Goal: Information Seeking & Learning: Learn about a topic

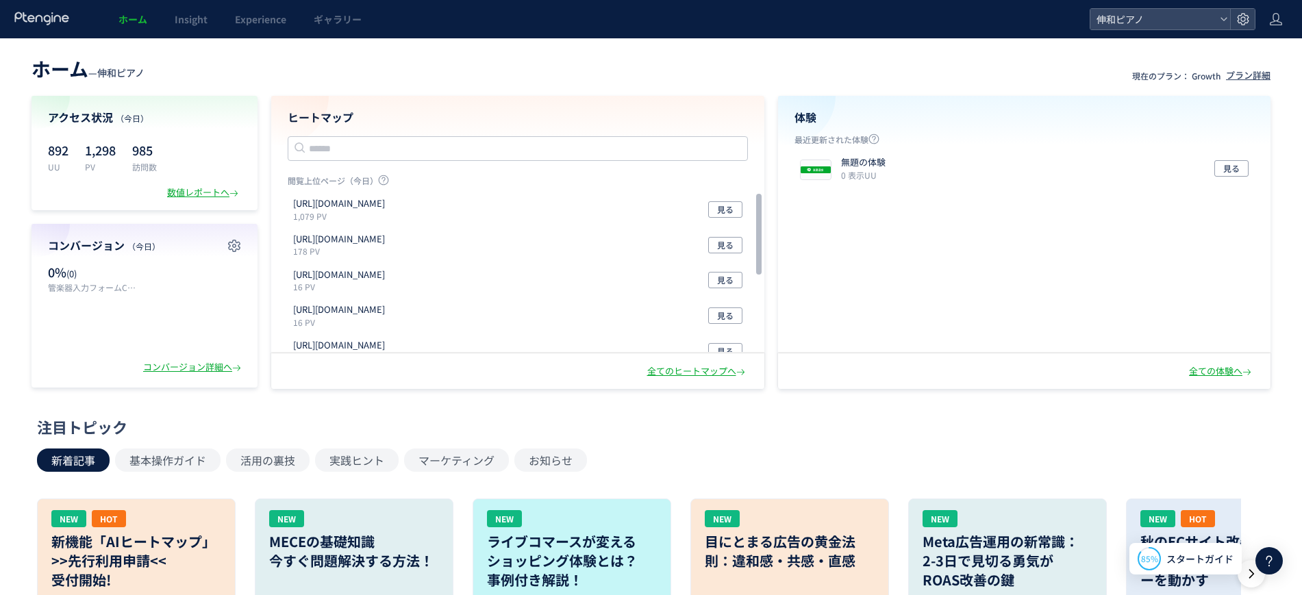
click at [132, 9] on link "ホーム" at bounding box center [133, 19] width 56 height 38
click at [132, 18] on span "ホーム" at bounding box center [132, 19] width 29 height 14
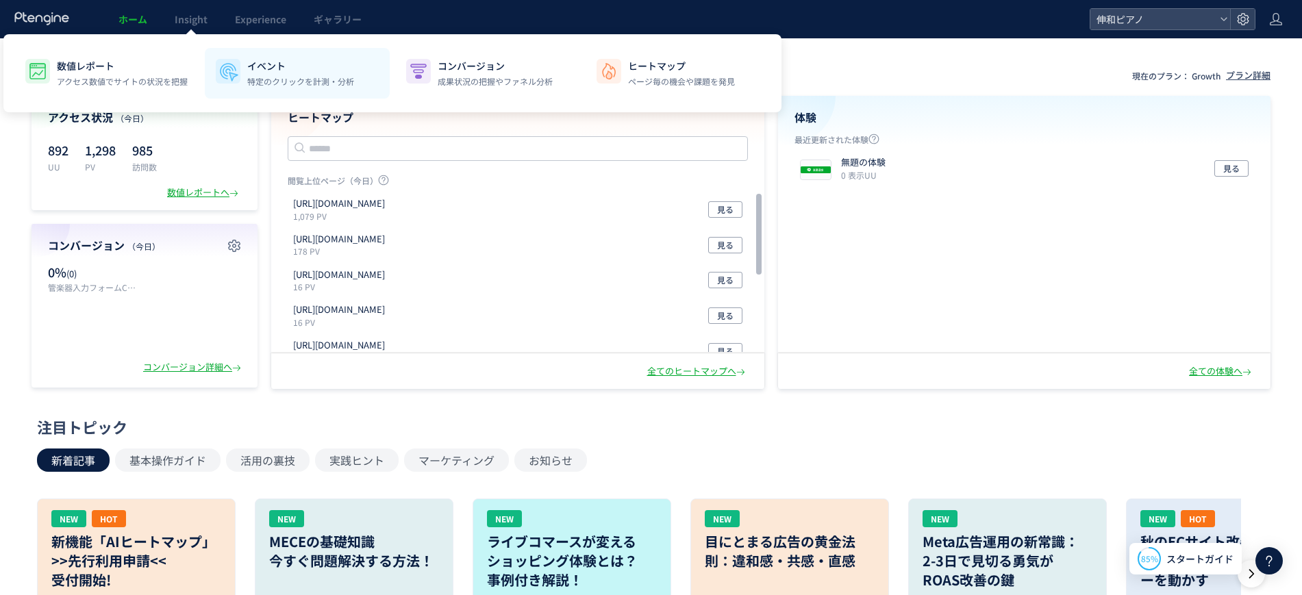
click at [266, 69] on p "イベント" at bounding box center [300, 66] width 107 height 14
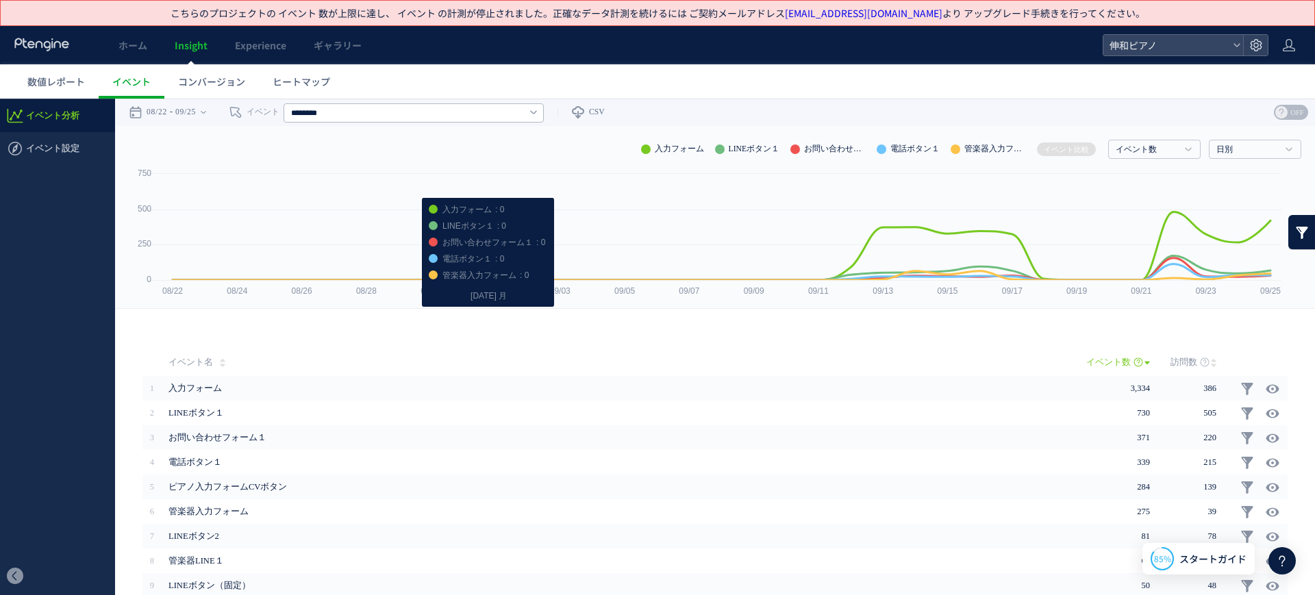
scroll to position [90, 0]
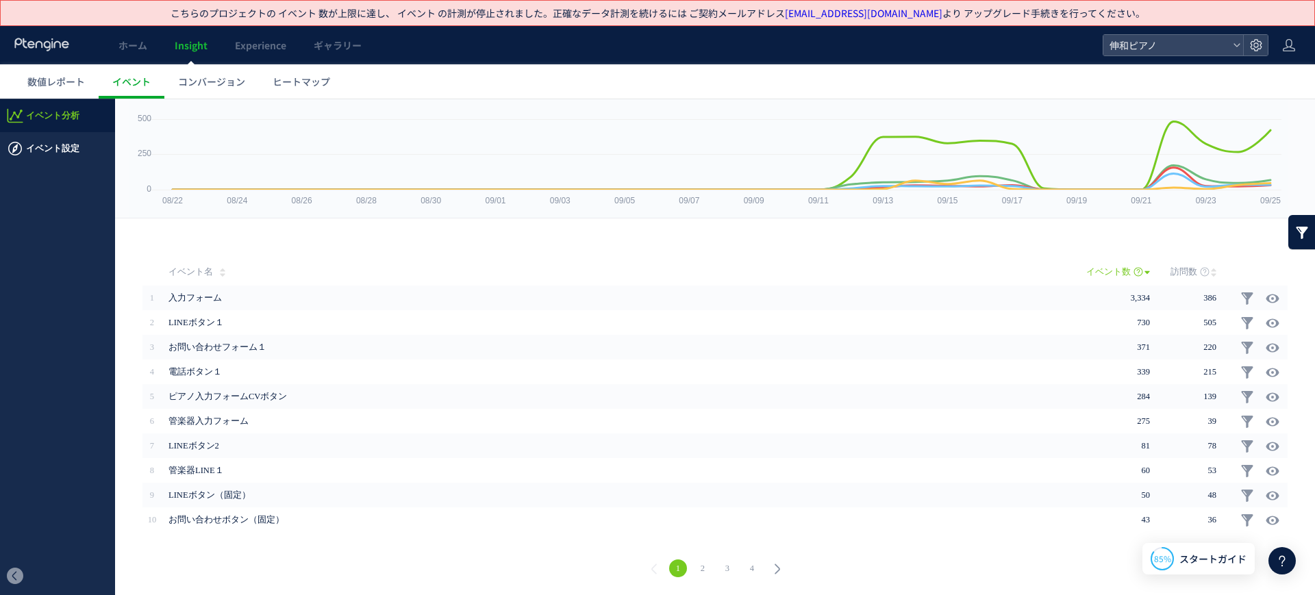
click at [63, 147] on span "イベント設定" at bounding box center [52, 148] width 53 height 33
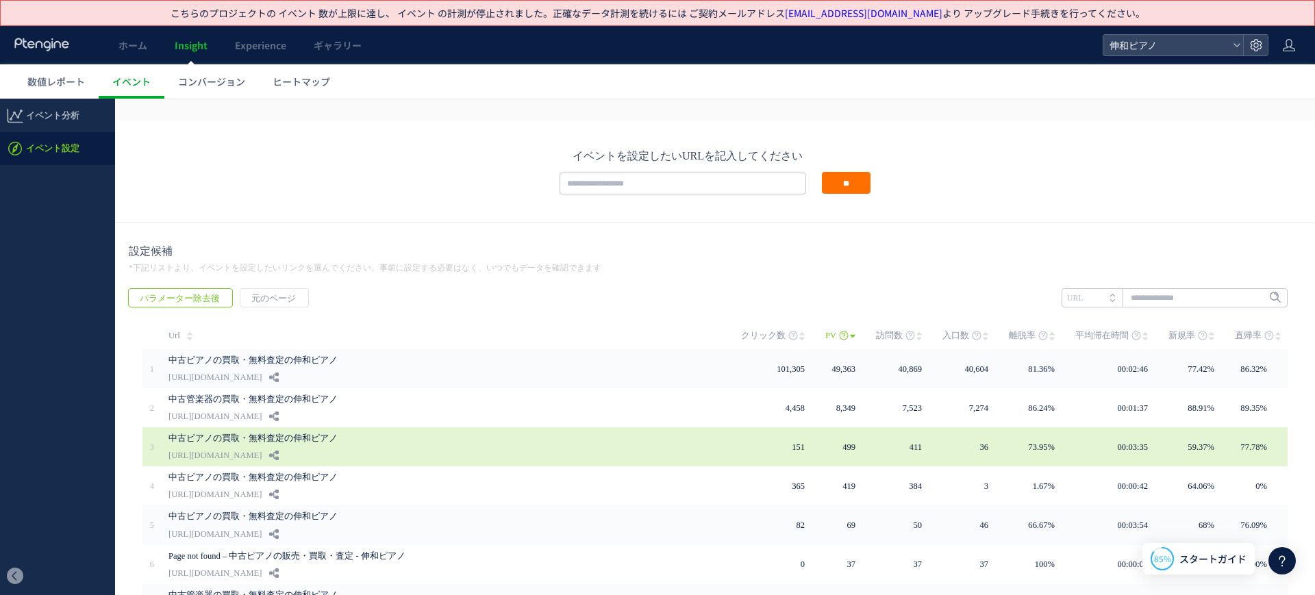
scroll to position [342, 0]
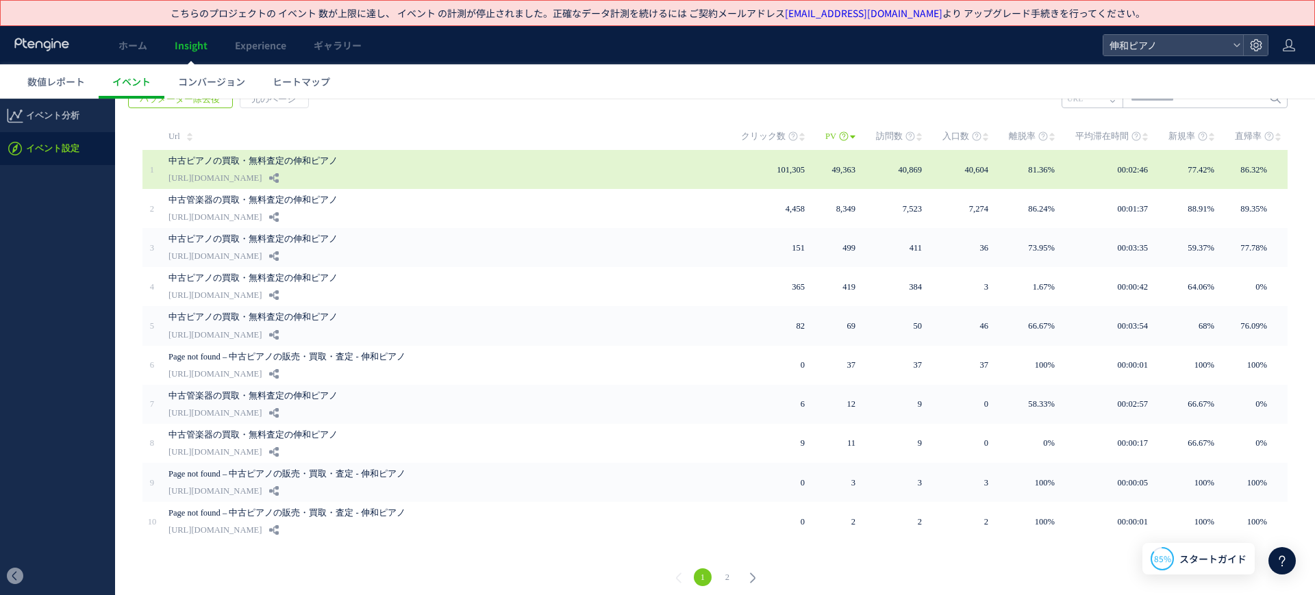
click at [277, 167] on link "中古ピアノの買取・無料査定の伸和ピアノ" at bounding box center [373, 161] width 411 height 16
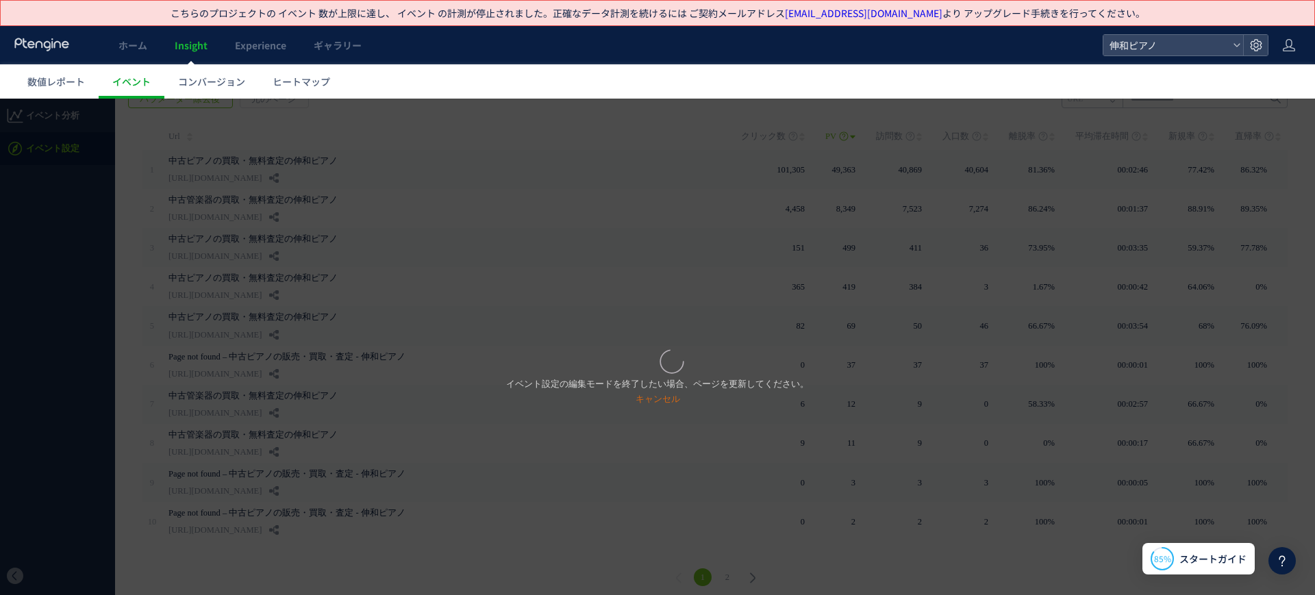
click at [661, 240] on div "イベント設定の編集モードを終了したい場合、ページを更新してください。 キャンセル" at bounding box center [657, 347] width 1315 height 497
click at [659, 401] on link "キャンセル" at bounding box center [658, 399] width 45 height 10
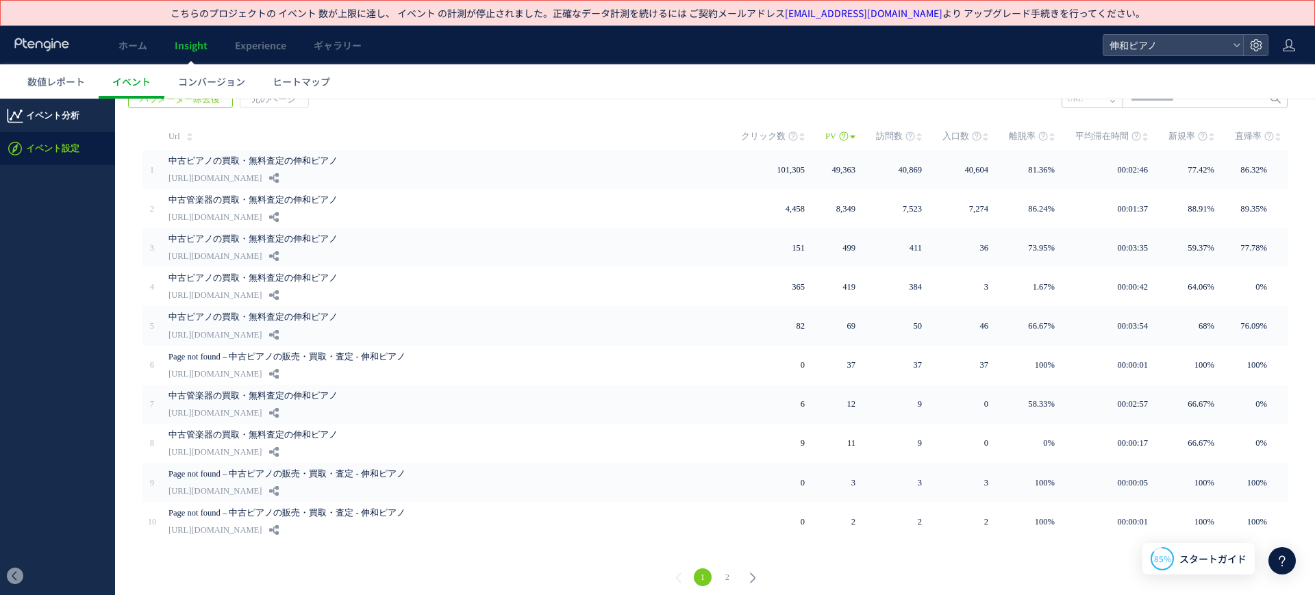
click at [71, 113] on span "イベント分析" at bounding box center [52, 115] width 53 height 33
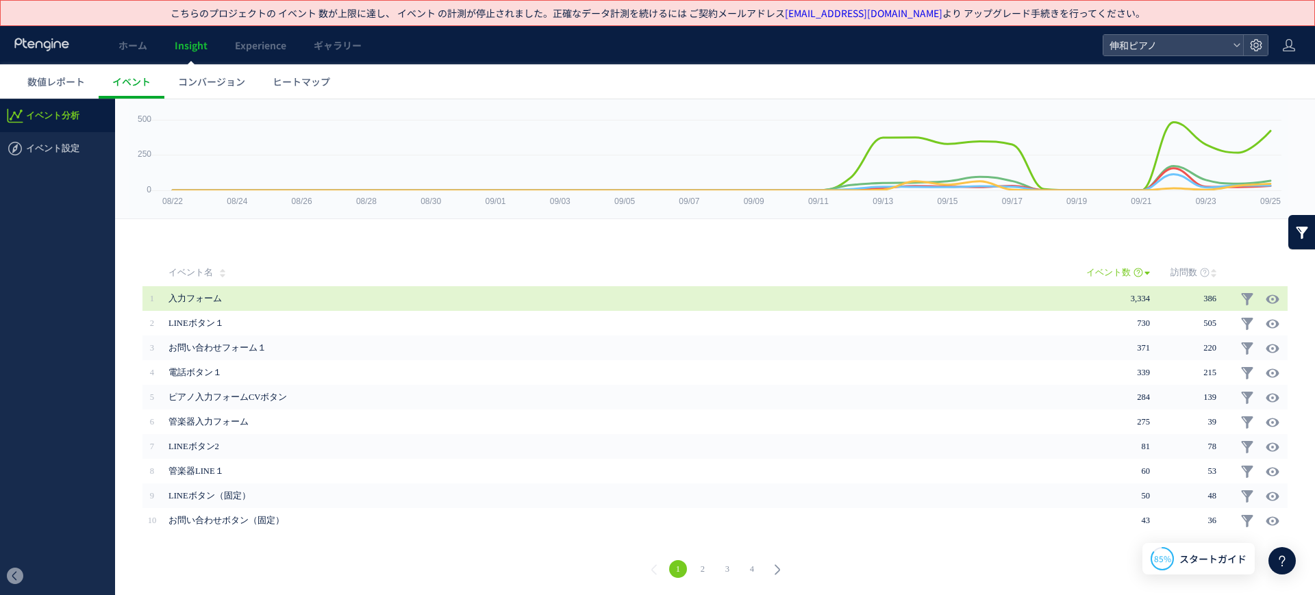
scroll to position [90, 0]
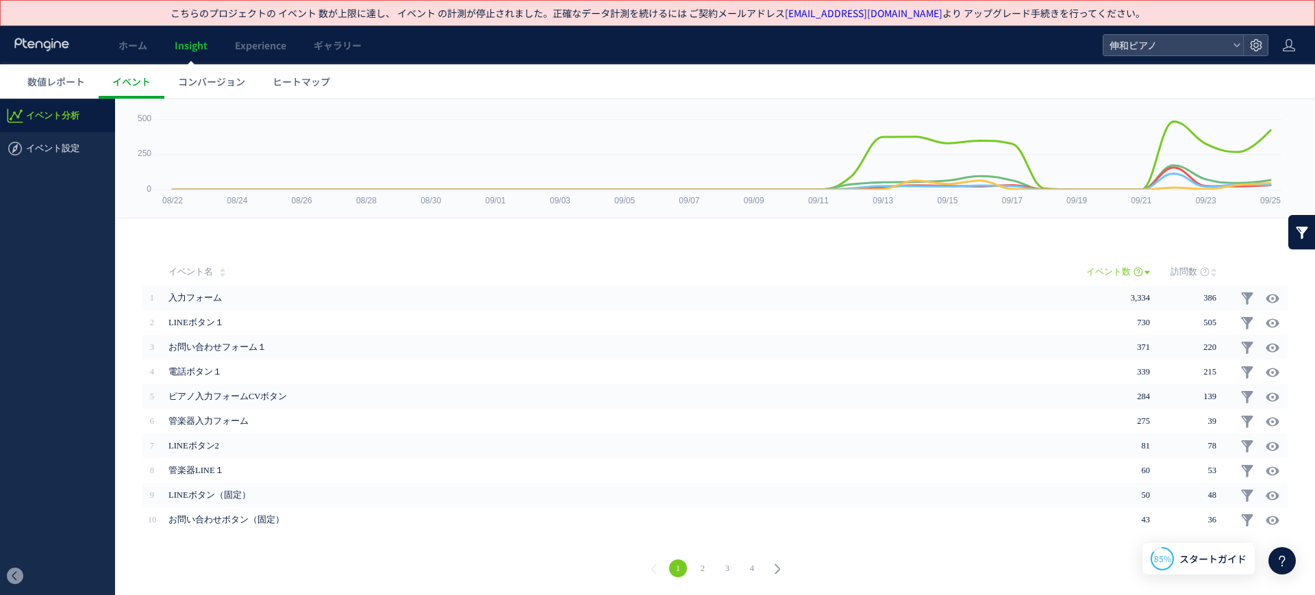
click at [255, 283] on td "イベント名" at bounding box center [624, 271] width 925 height 27
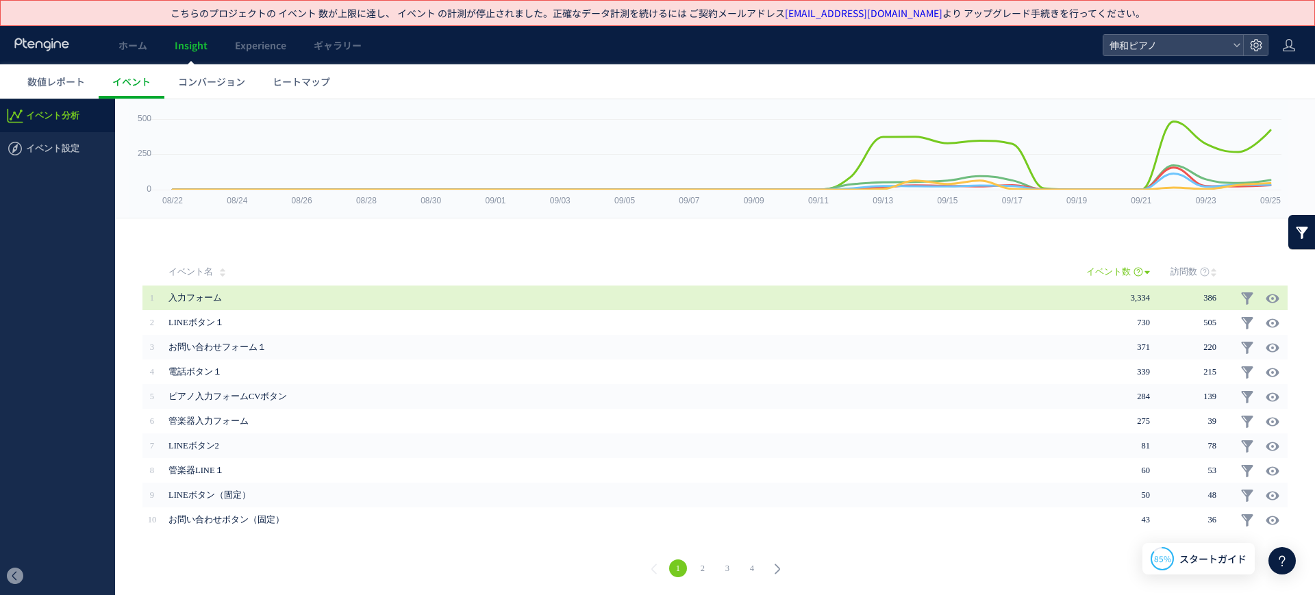
click at [182, 297] on span "入力フォーム" at bounding box center [572, 298] width 808 height 25
drag, startPoint x: 177, startPoint y: 301, endPoint x: 304, endPoint y: 304, distance: 127.4
click at [299, 303] on span "入力フォーム" at bounding box center [572, 298] width 808 height 25
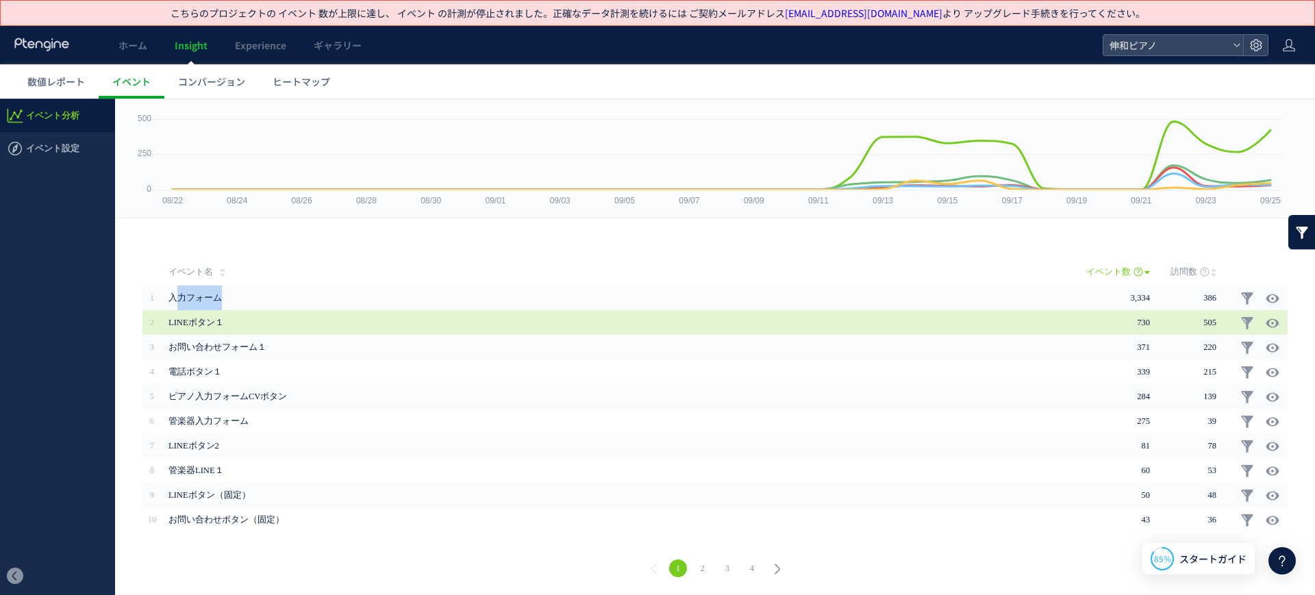
click at [192, 312] on span "LINEボタン１" at bounding box center [572, 322] width 808 height 25
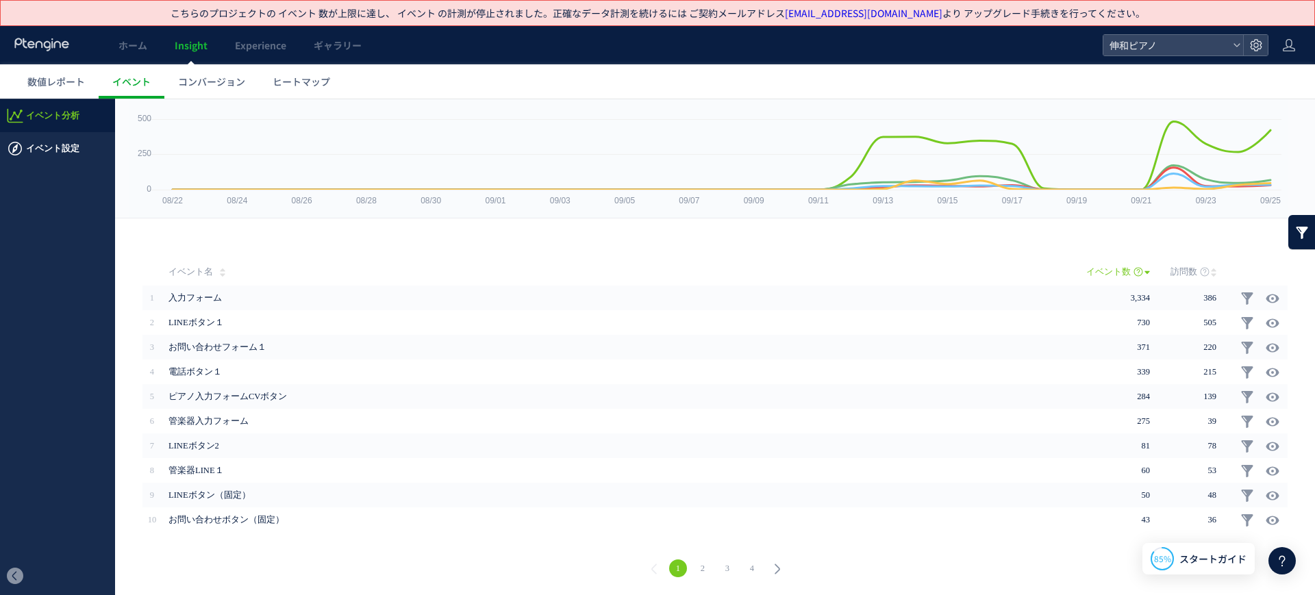
click at [54, 136] on span "イベント設定" at bounding box center [52, 148] width 53 height 33
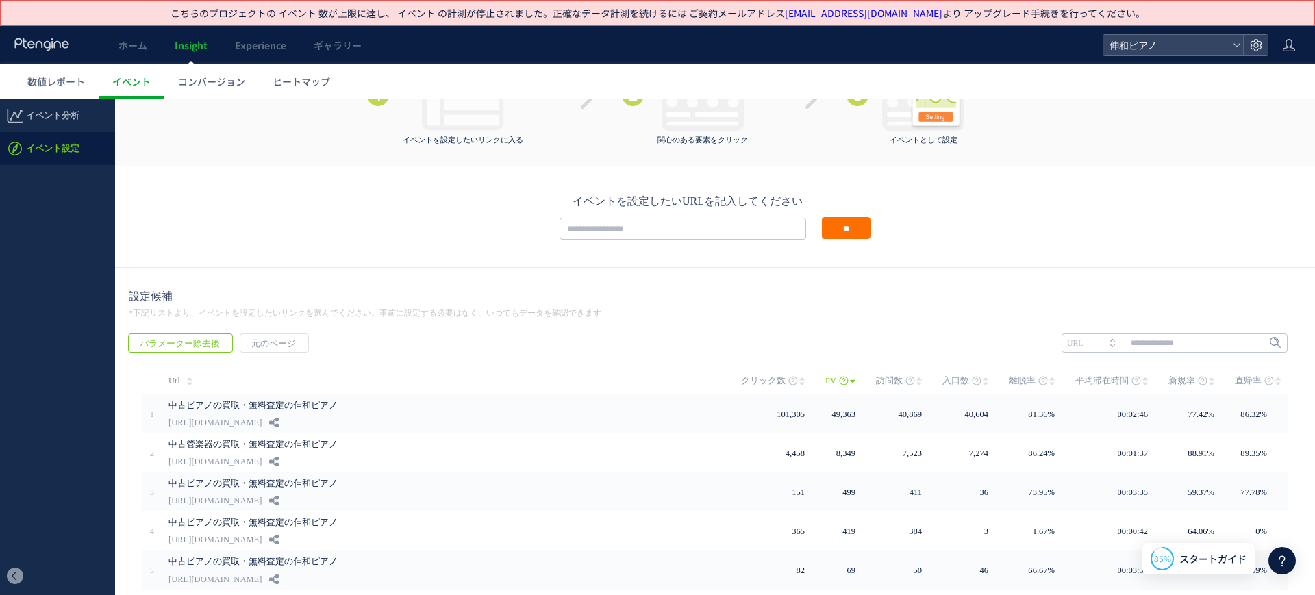
scroll to position [257, 0]
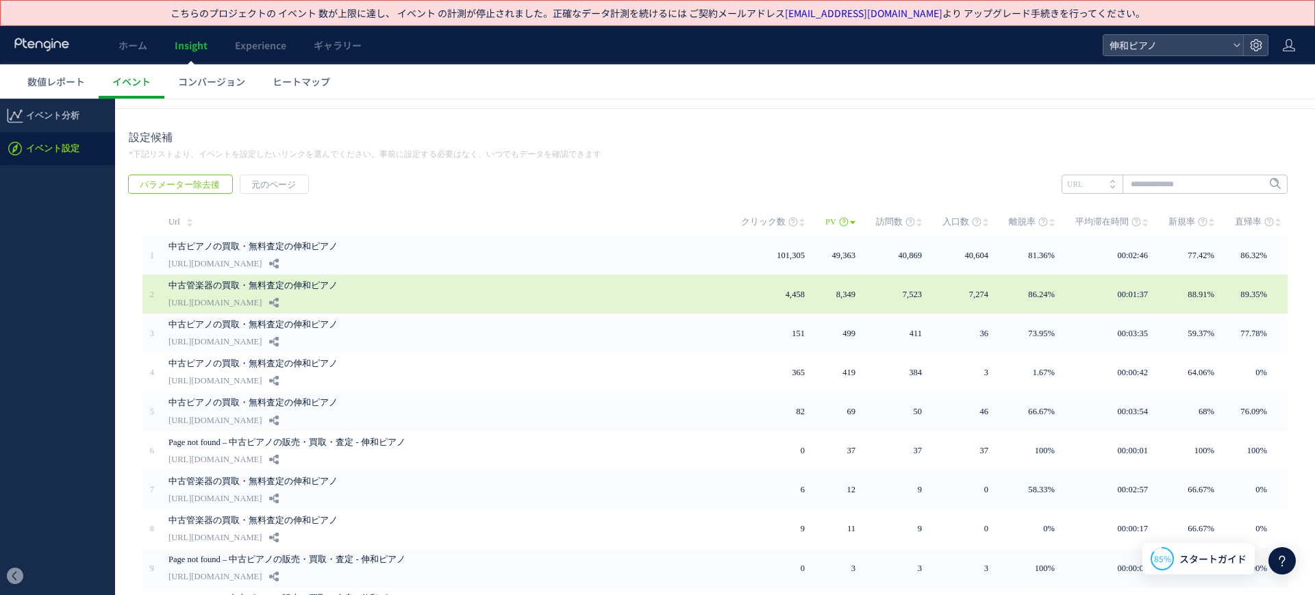
click at [290, 282] on link "中古管楽器の買取・無料査定の伸和ピアノ" at bounding box center [373, 285] width 411 height 16
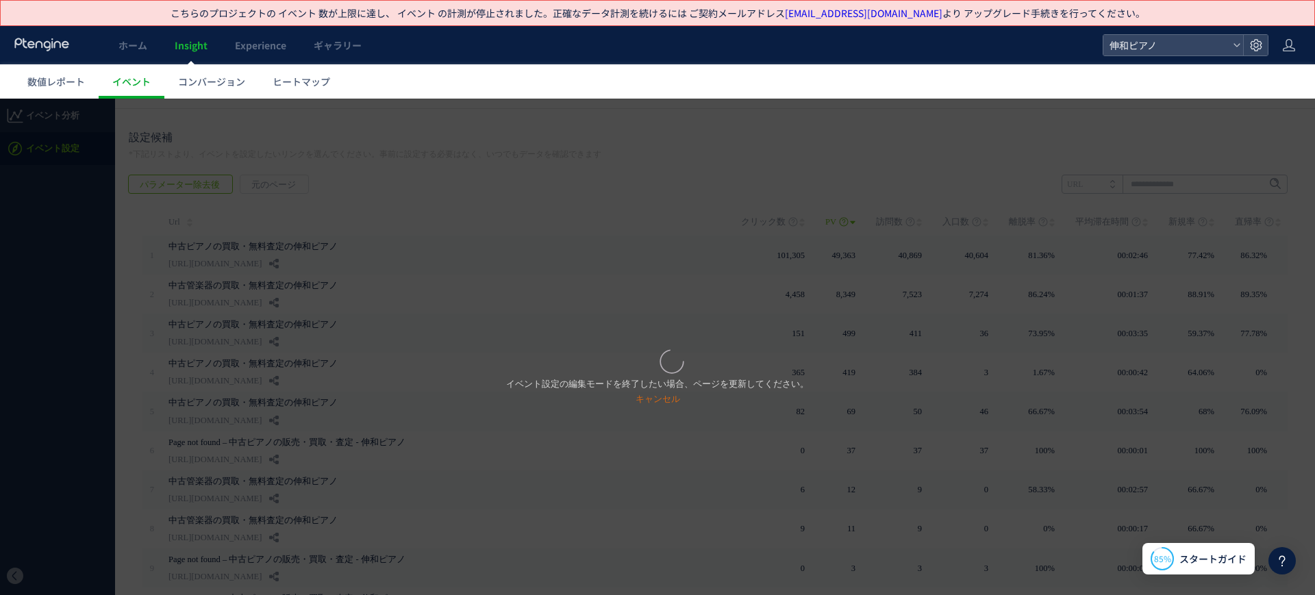
click at [338, 252] on div "イベント設定の編集モードを終了したい場合、ページを更新してください。 キャンセル" at bounding box center [657, 347] width 1315 height 497
click at [632, 393] on p "イベント設定の編集モードを終了したい場合、ページを更新してください。 キャンセル" at bounding box center [657, 392] width 303 height 30
click at [636, 398] on link "キャンセル" at bounding box center [658, 399] width 45 height 10
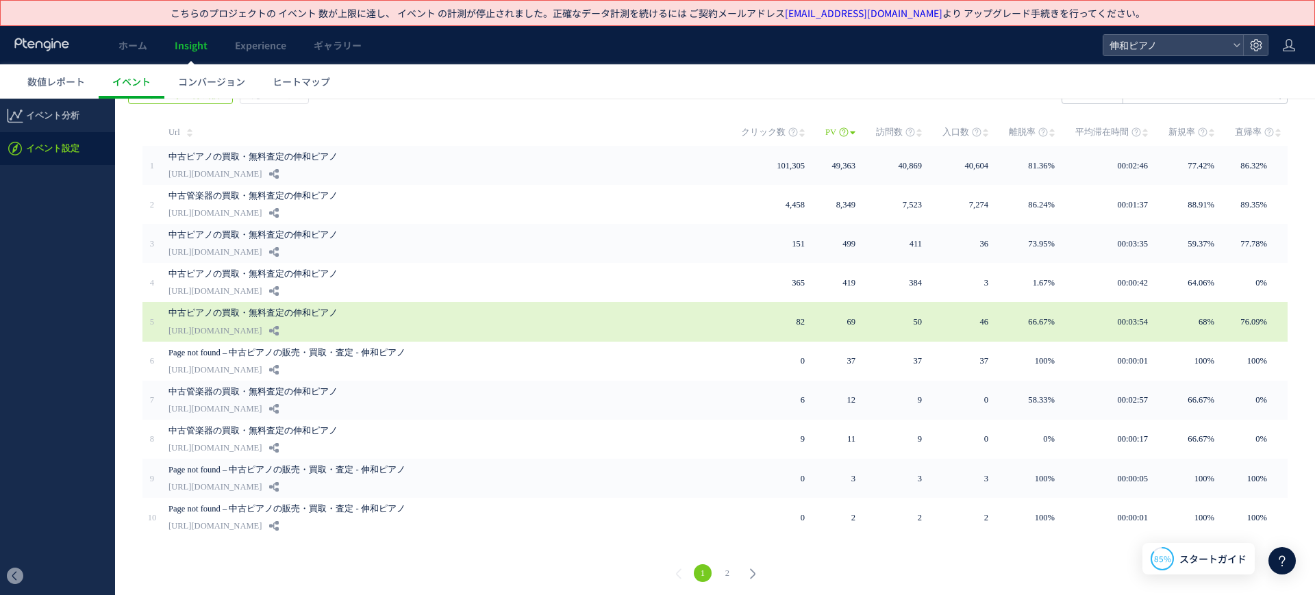
scroll to position [261, 0]
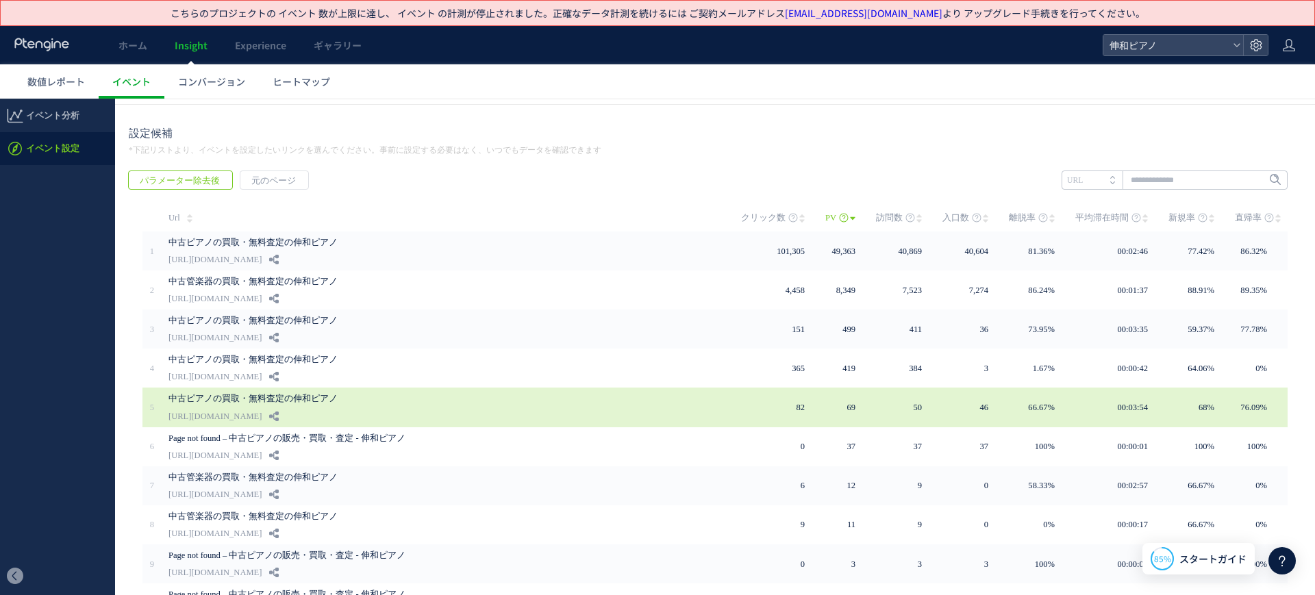
click at [284, 391] on link "中古ピアノの買取・無料査定の伸和ピアノ" at bounding box center [373, 398] width 411 height 16
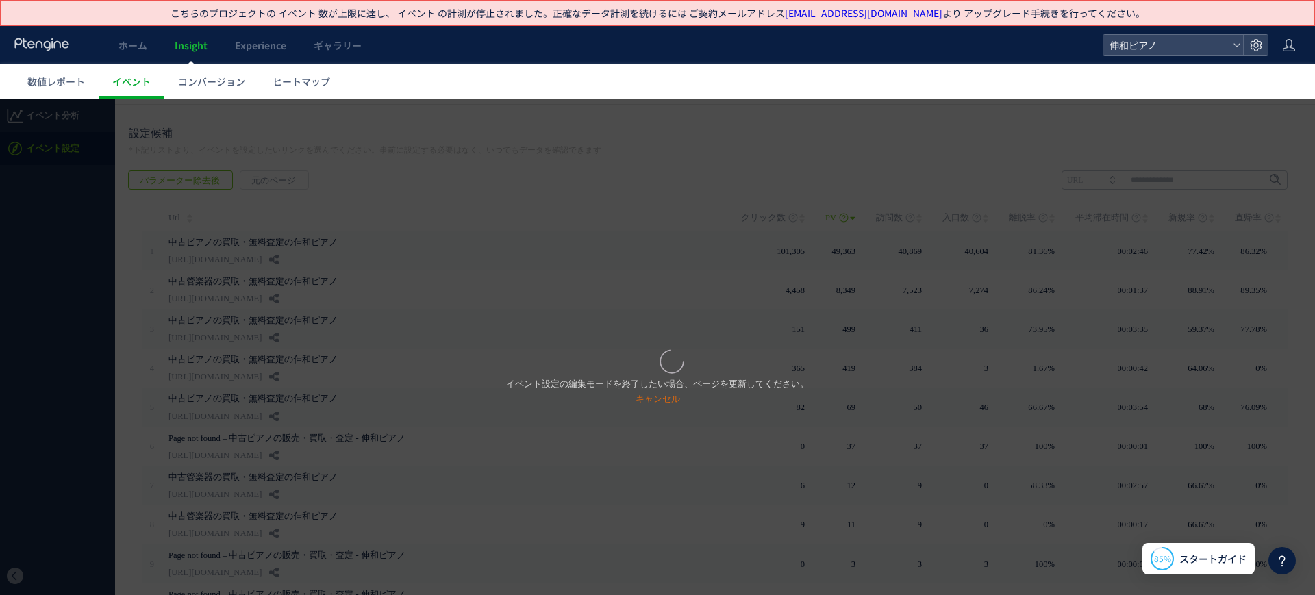
click at [457, 180] on div "イベント設定の編集モードを終了したい場合、ページを更新してください。 キャンセル" at bounding box center [657, 347] width 1315 height 497
click at [290, 186] on div "イベント設定の編集モードを終了したい場合、ページを更新してください。 キャンセル" at bounding box center [657, 347] width 1315 height 497
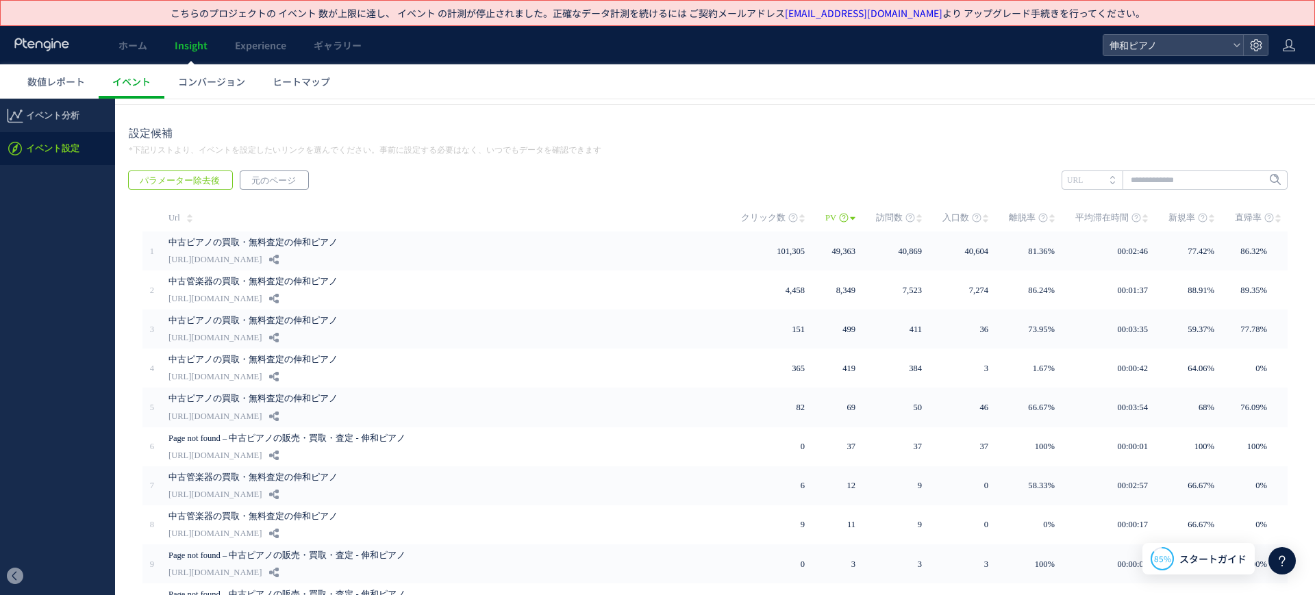
click at [240, 171] on span "元のページ" at bounding box center [273, 180] width 66 height 19
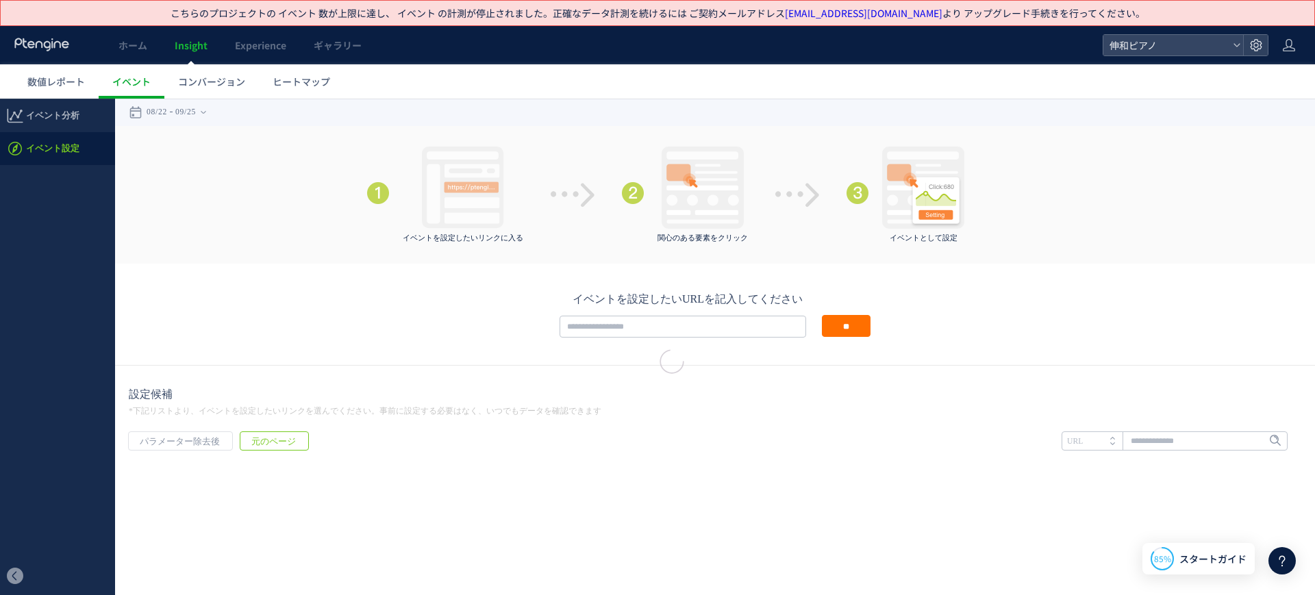
scroll to position [0, 0]
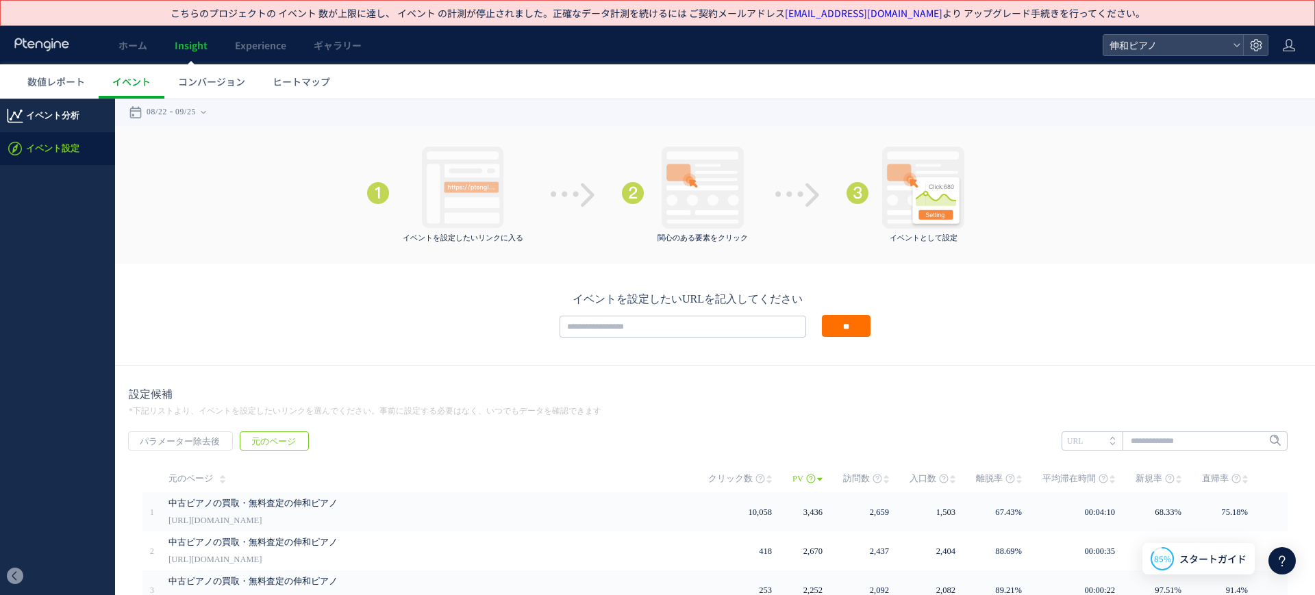
click at [64, 116] on span "イベント分析" at bounding box center [52, 115] width 53 height 33
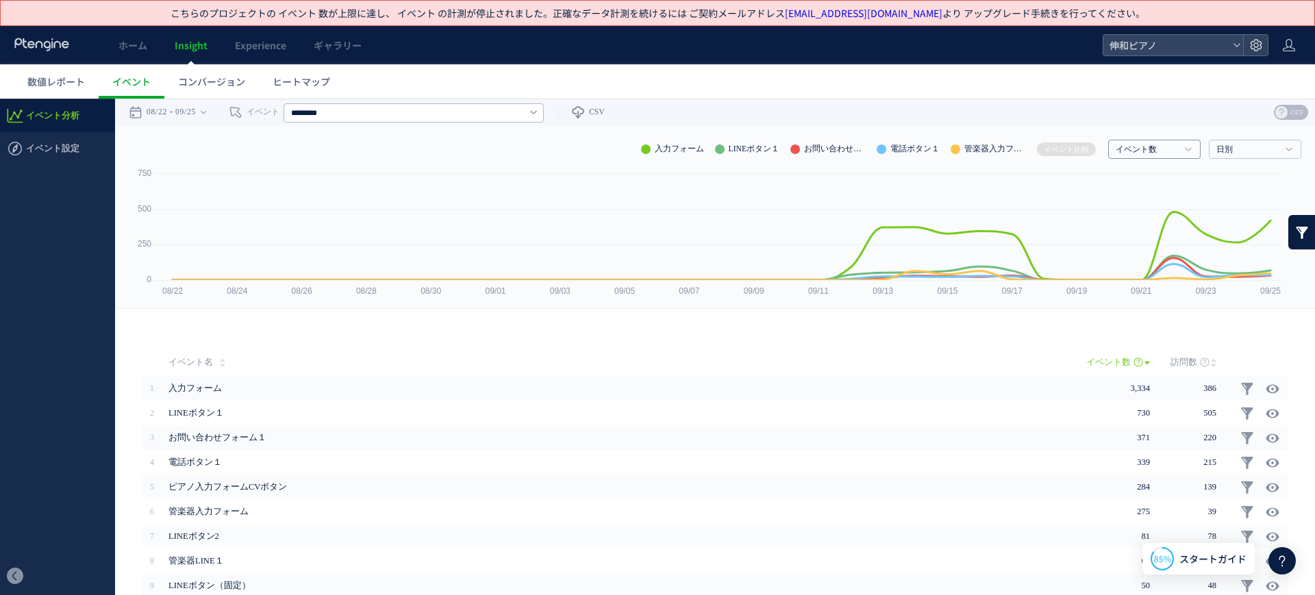
click at [1179, 141] on h4 "イベント数" at bounding box center [1154, 149] width 92 height 19
click at [1242, 145] on link "日別" at bounding box center [1247, 150] width 62 height 12
click at [1239, 210] on link "月別" at bounding box center [1254, 216] width 71 height 18
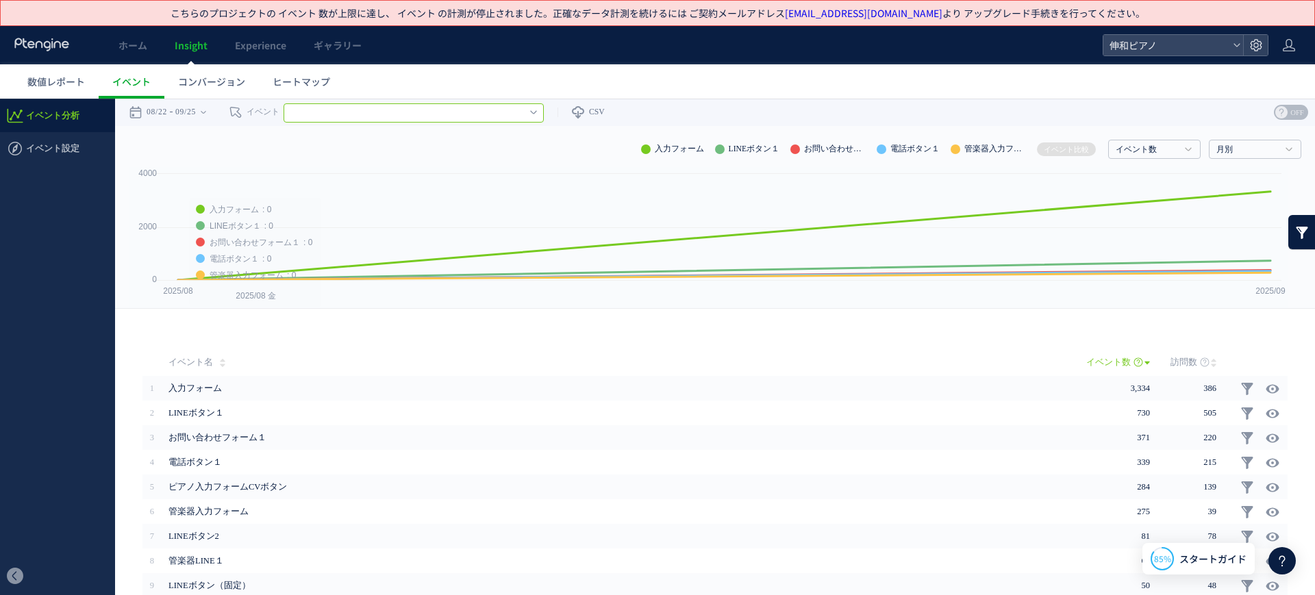
click at [316, 103] on input "text" at bounding box center [414, 112] width 260 height 19
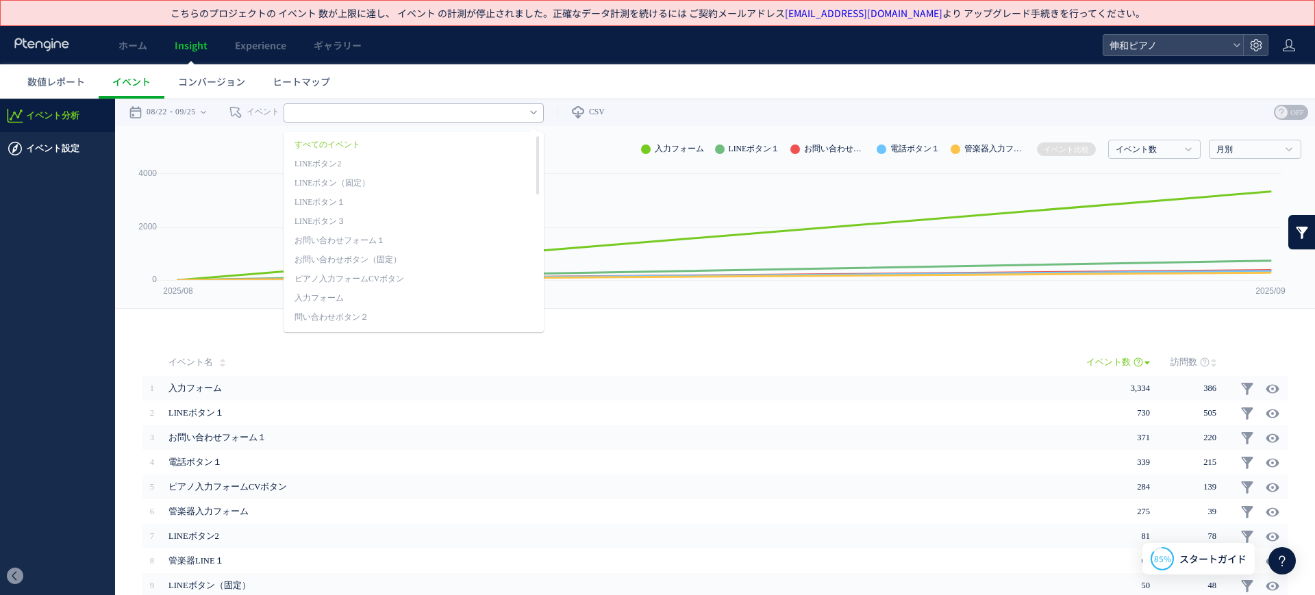
click at [68, 148] on span "イベント設定" at bounding box center [52, 148] width 53 height 33
type input "********"
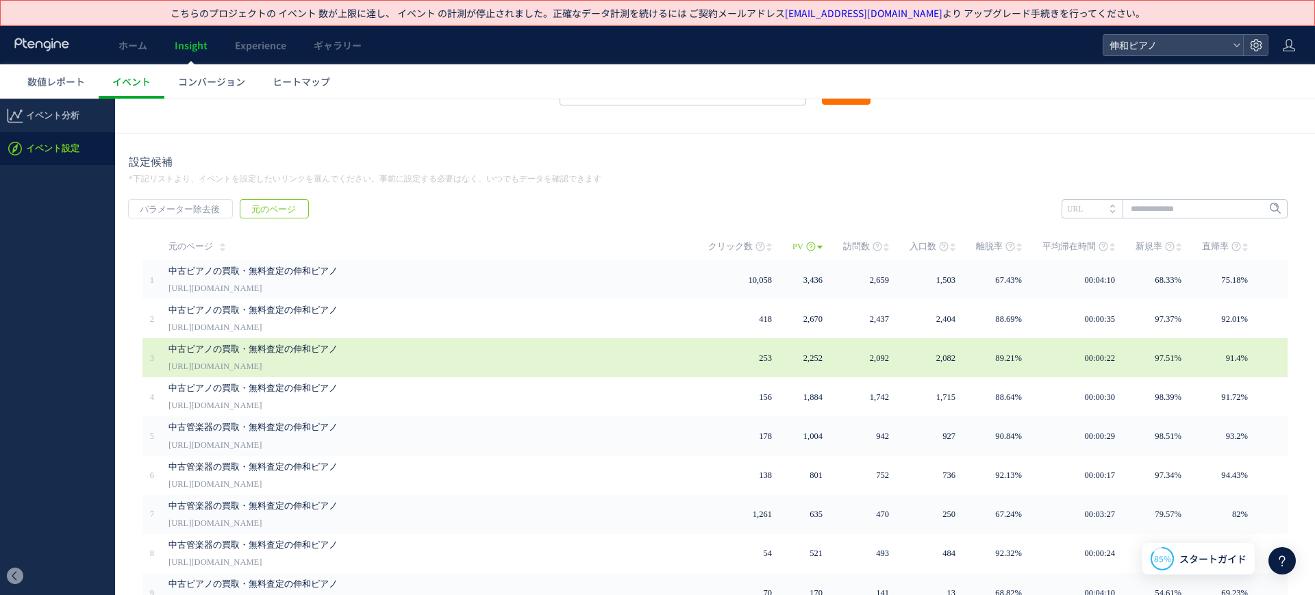
scroll to position [90, 0]
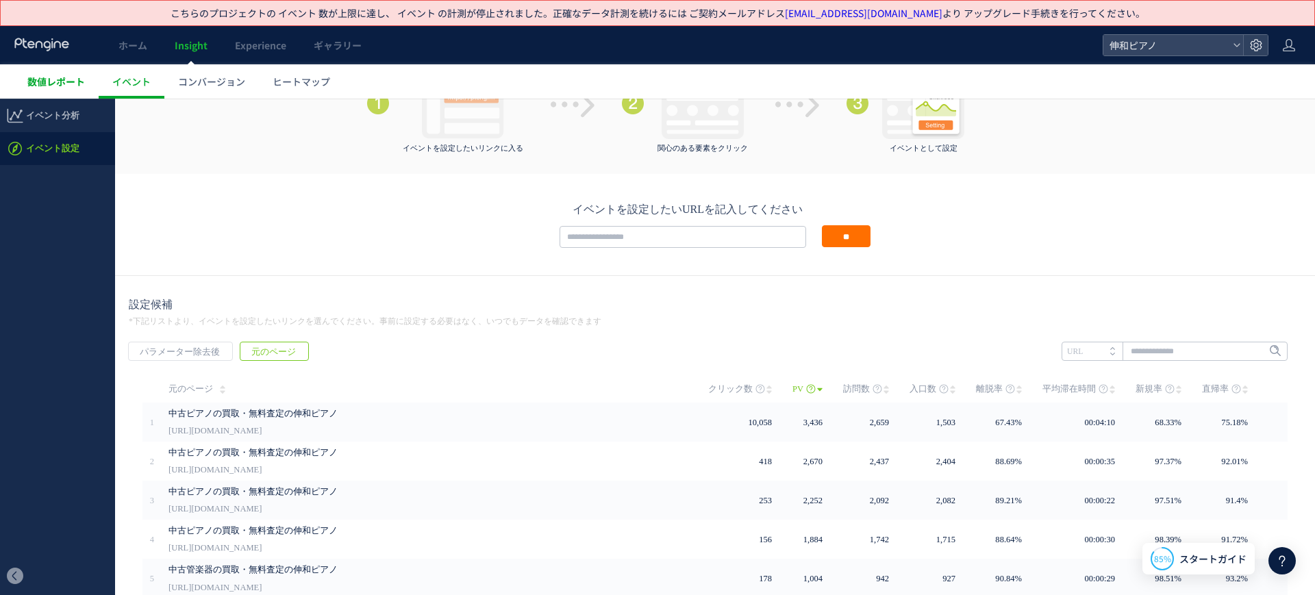
click at [35, 93] on link "数値レポート" at bounding box center [56, 81] width 85 height 34
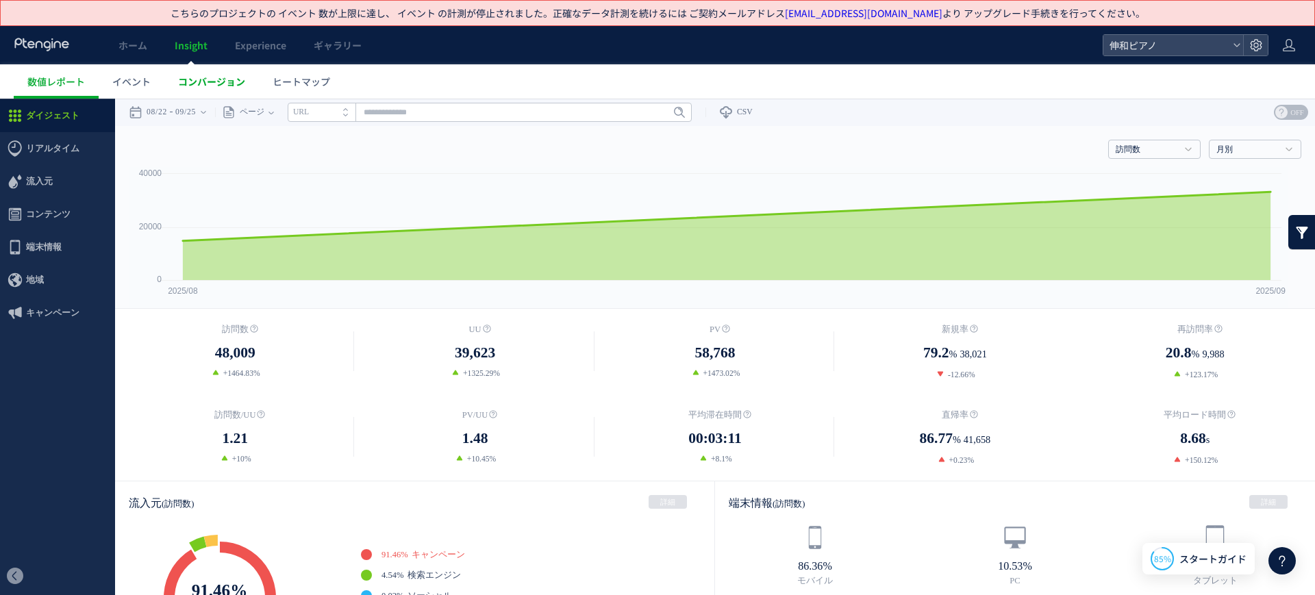
click at [221, 82] on span "コンバージョン" at bounding box center [211, 82] width 67 height 14
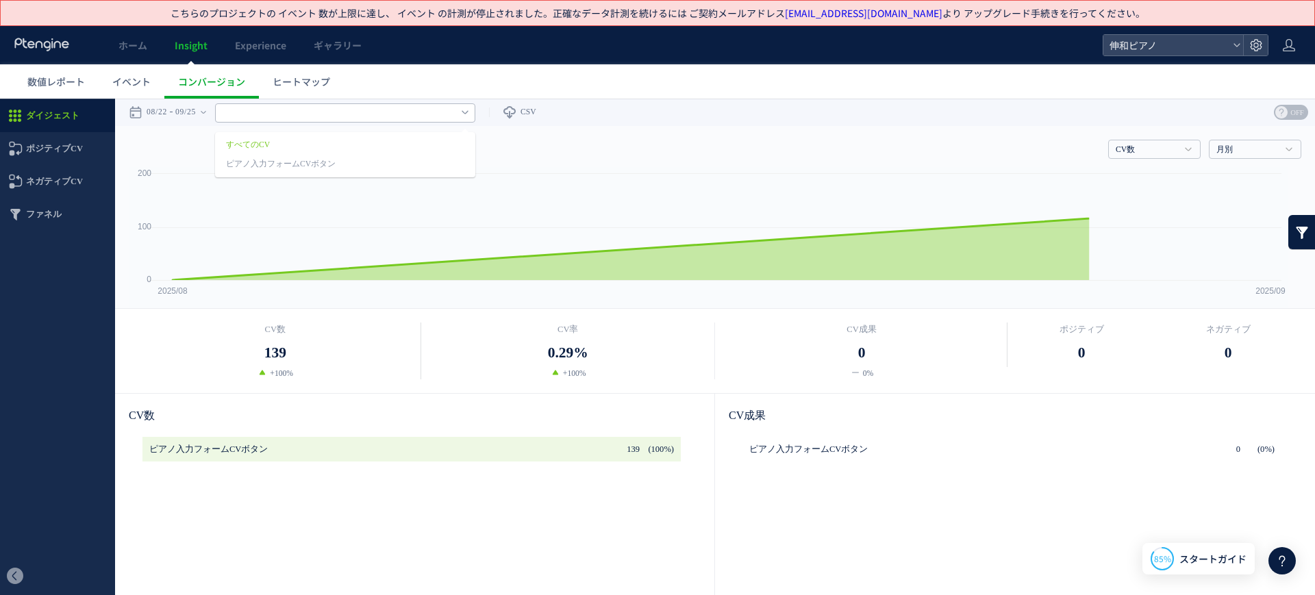
click at [388, 113] on input "text" at bounding box center [345, 112] width 260 height 19
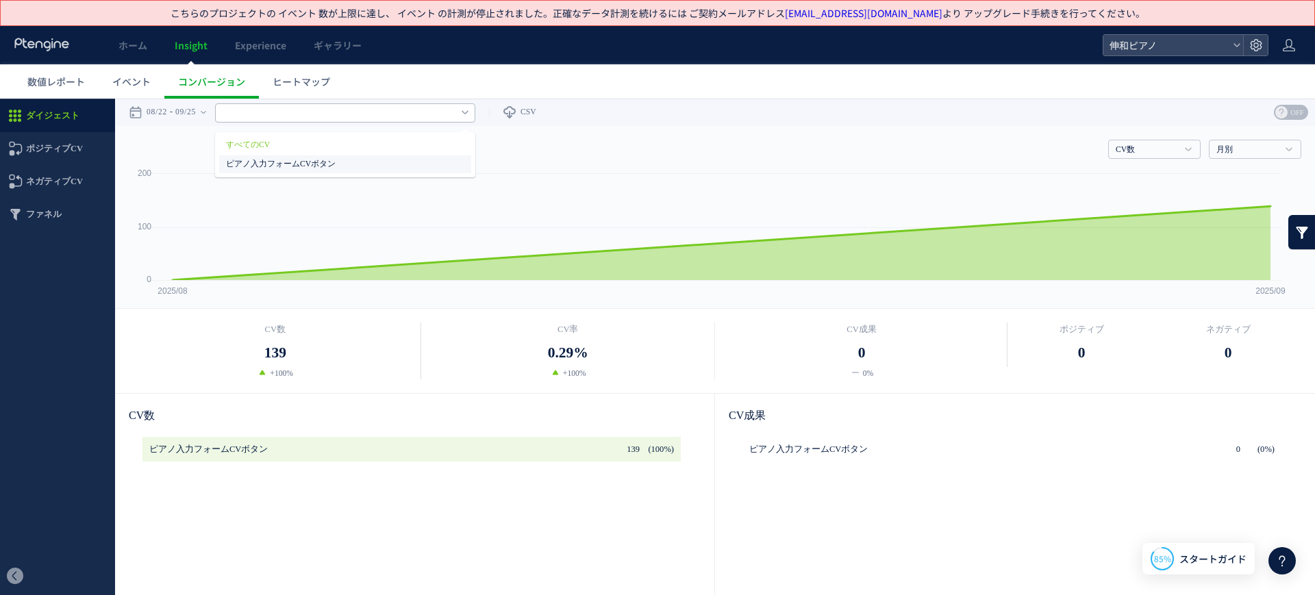
click at [374, 160] on link "ピアノ入力フォームCVボタン" at bounding box center [324, 164] width 197 height 18
type input "**********"
click at [121, 88] on link "イベント" at bounding box center [132, 81] width 66 height 34
